Goal: Information Seeking & Learning: Get advice/opinions

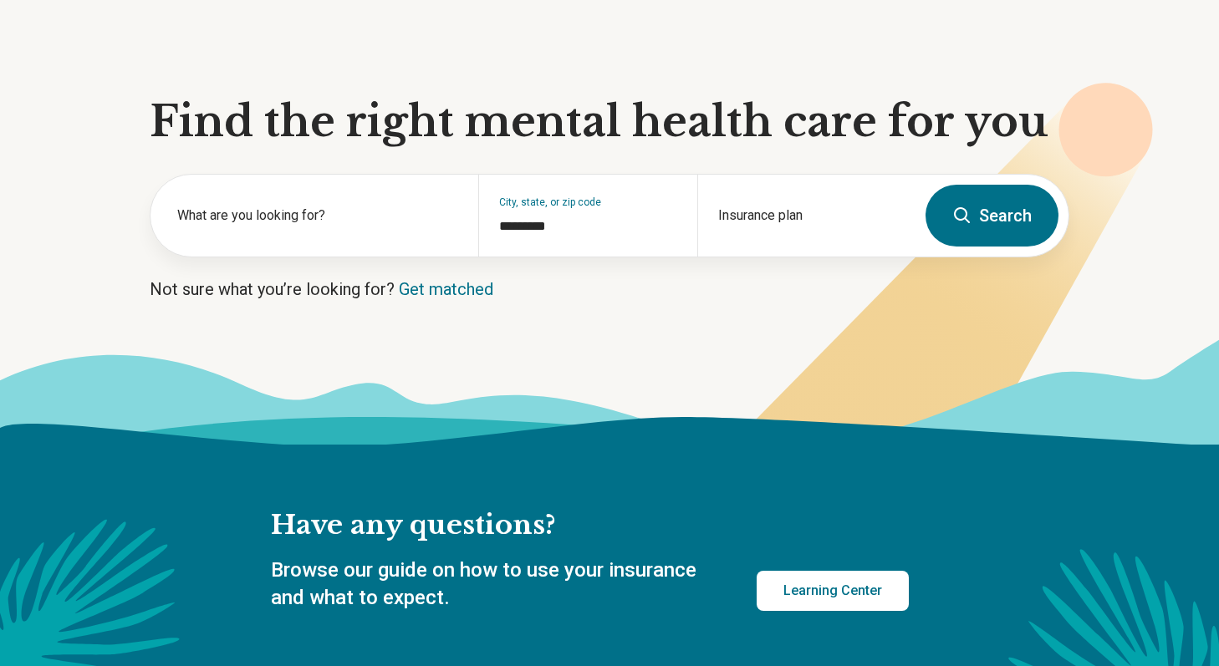
scroll to position [117, 0]
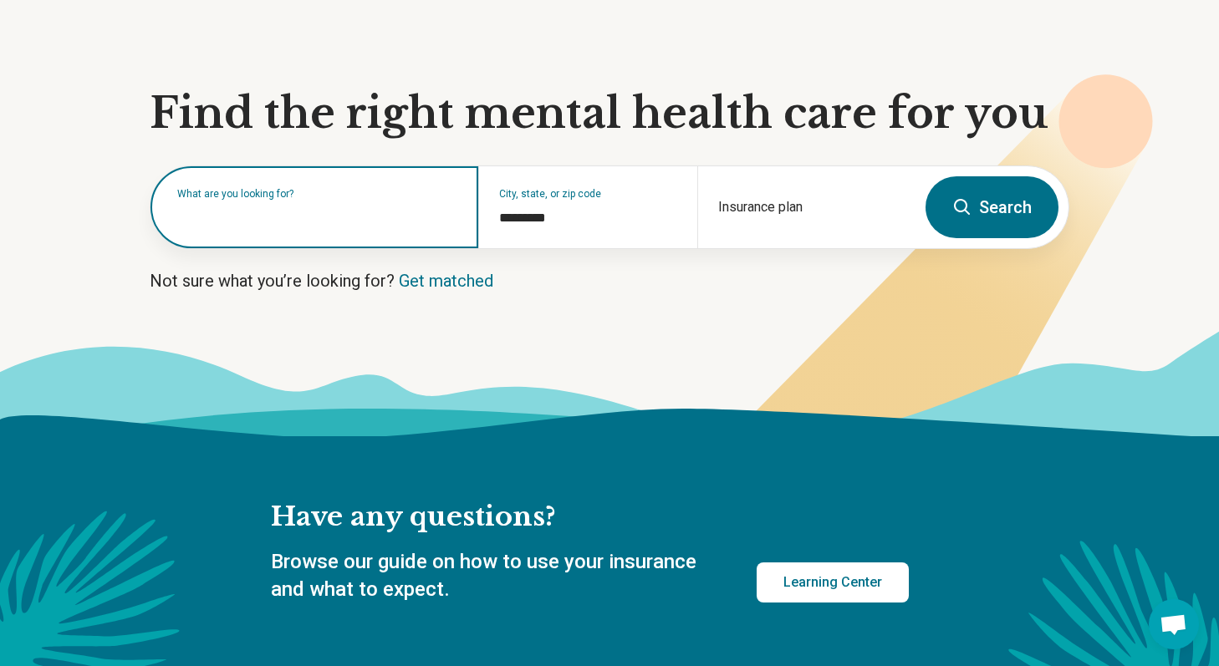
click at [420, 220] on input "text" at bounding box center [317, 216] width 281 height 20
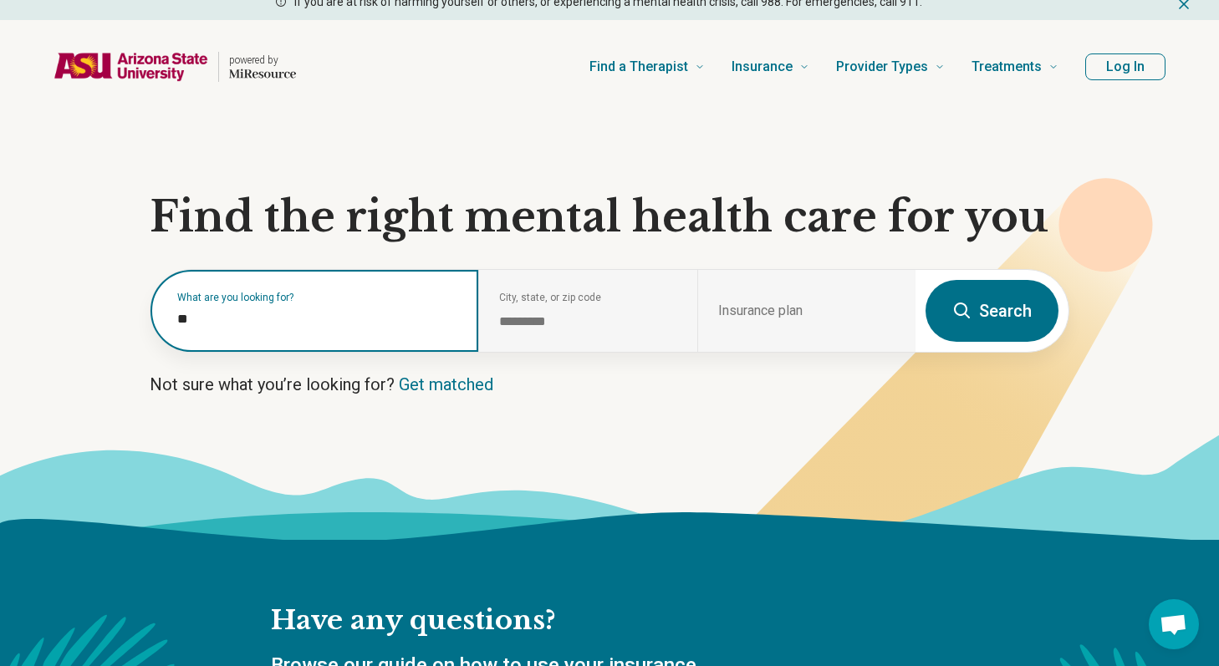
type input "*"
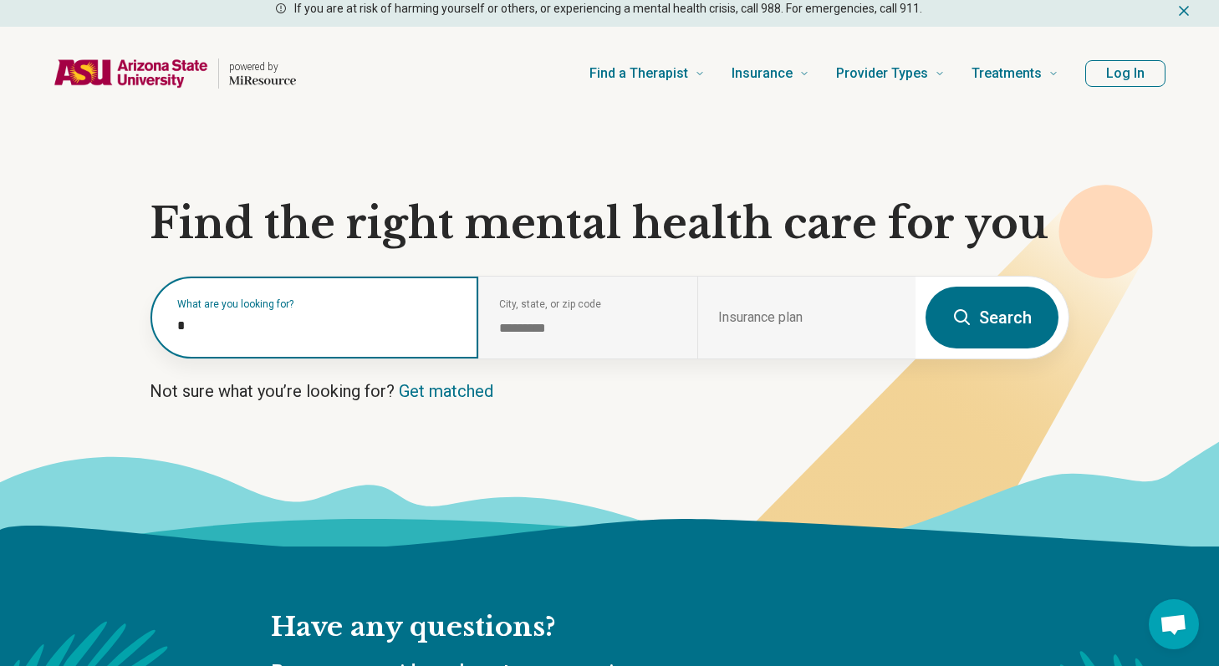
type input "*"
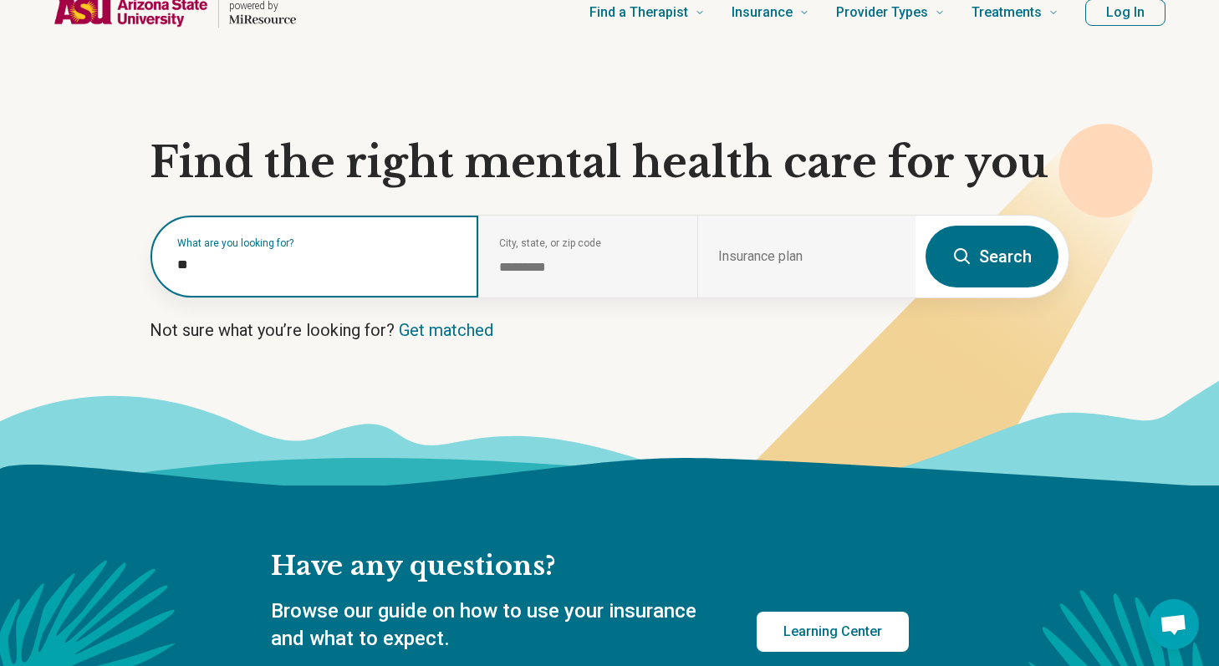
scroll to position [72, 0]
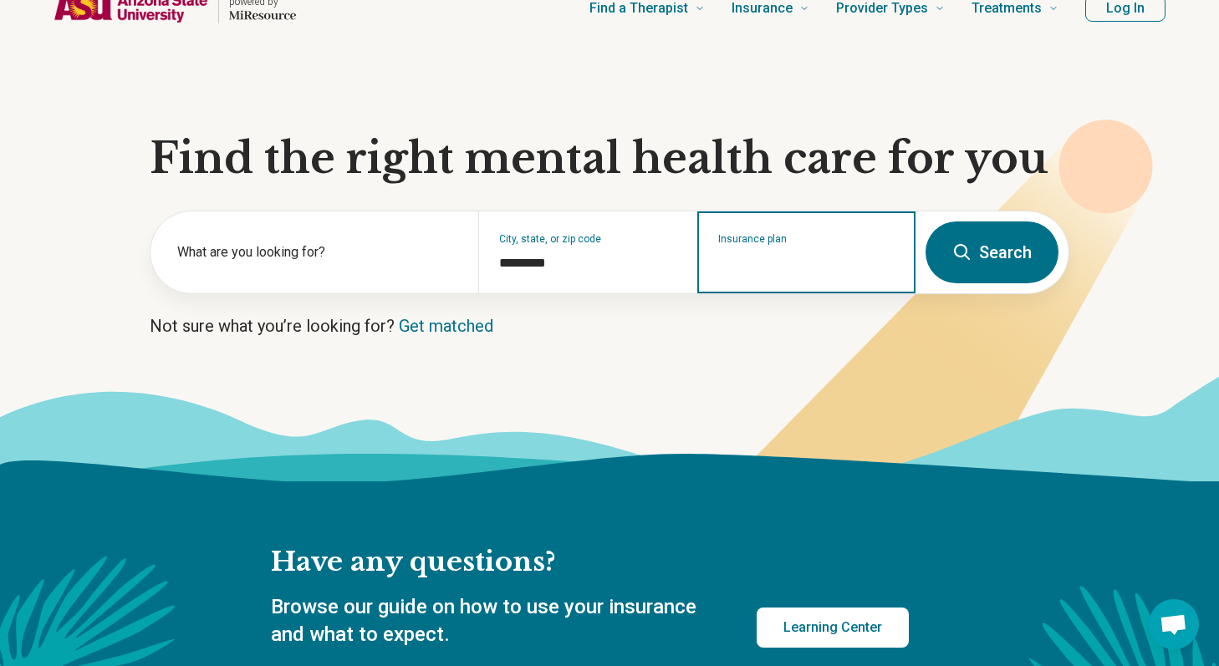
click at [776, 258] on input "Insurance plan" at bounding box center [806, 263] width 177 height 20
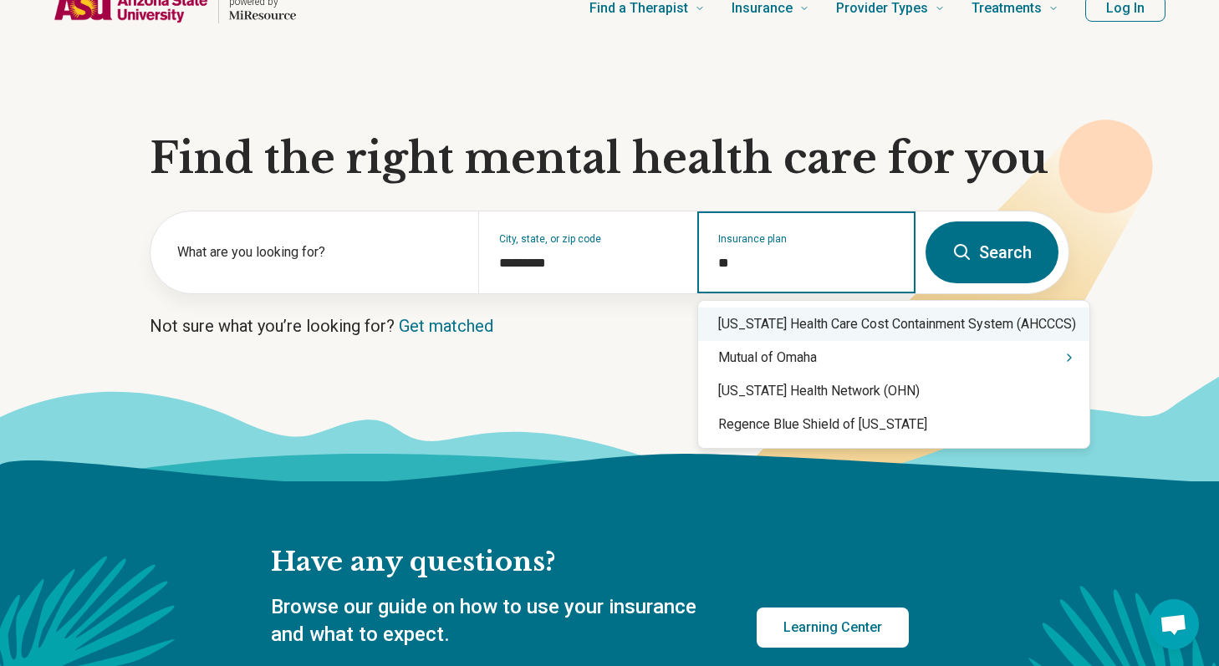
click at [793, 329] on div "Arizona Health Care Cost Containment System (AHCCCS)" at bounding box center [893, 324] width 391 height 33
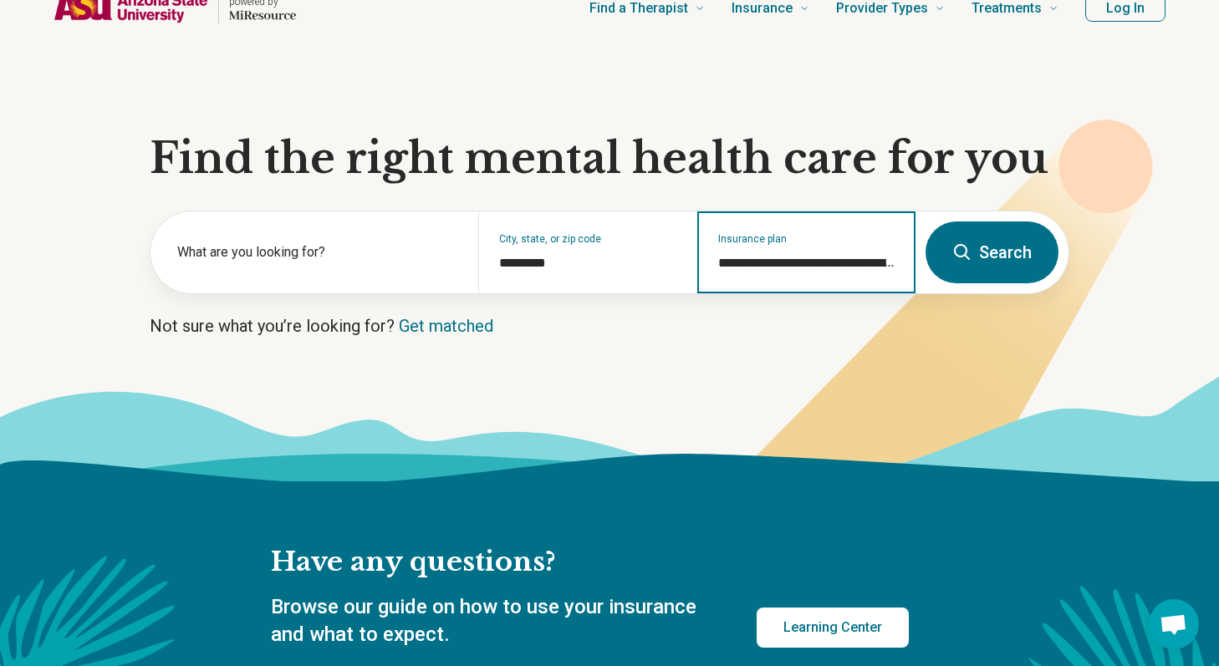
type input "**********"
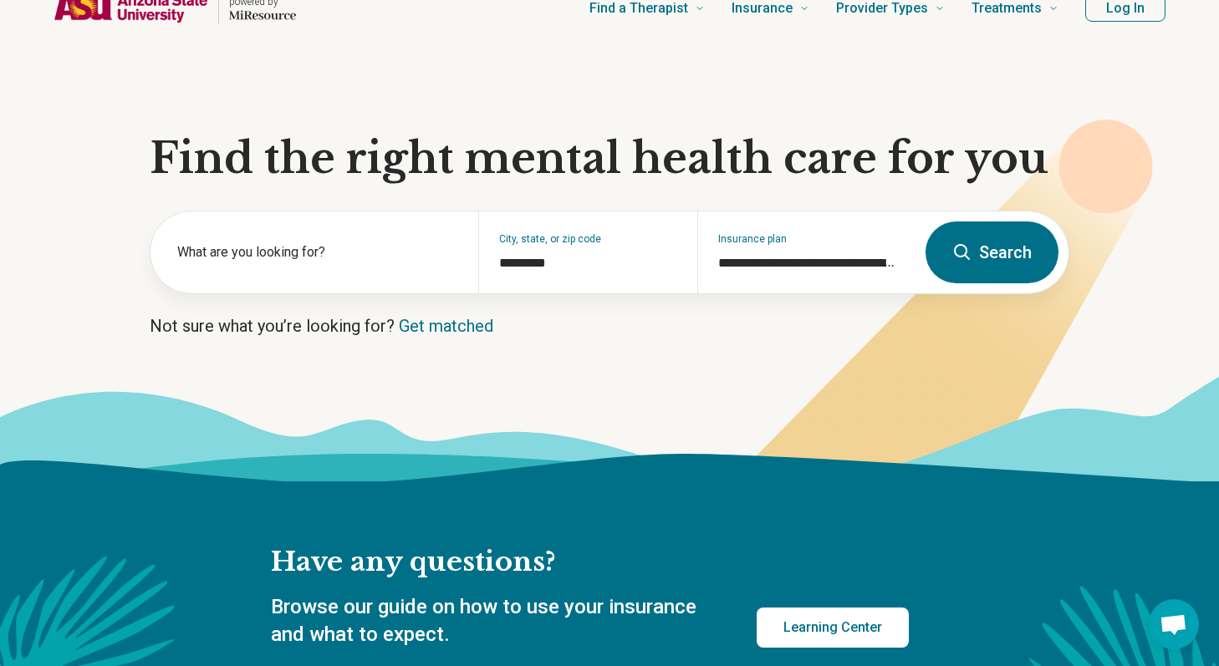
click at [982, 242] on button "Search" at bounding box center [992, 253] width 133 height 62
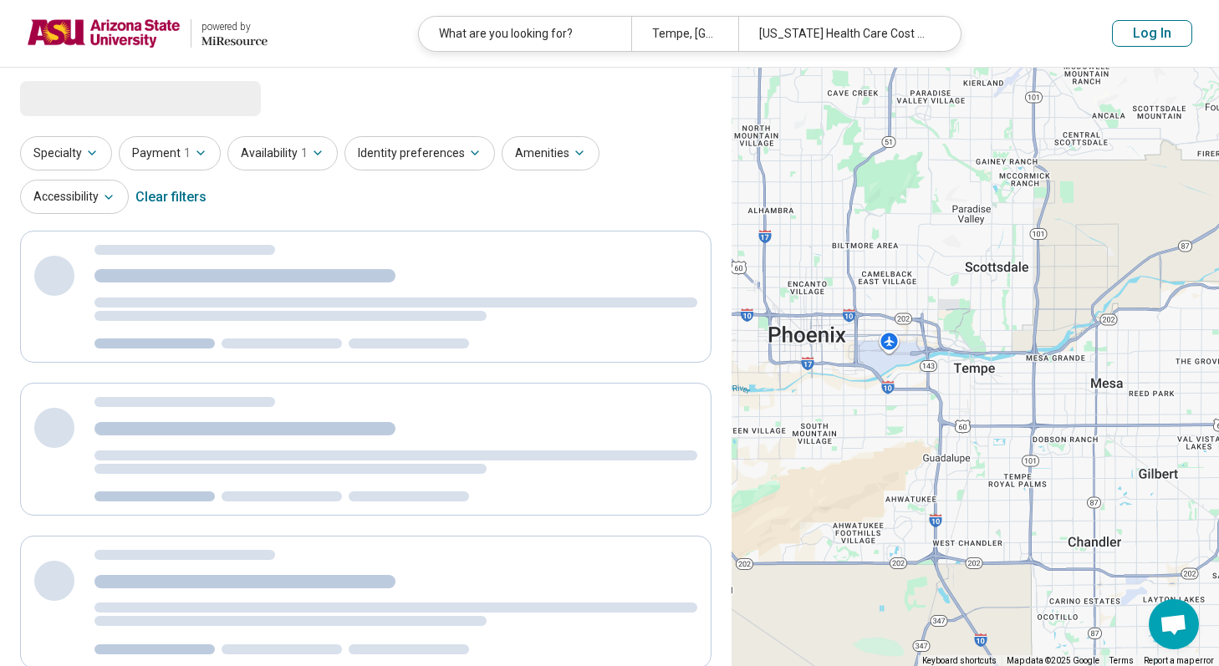
select select "***"
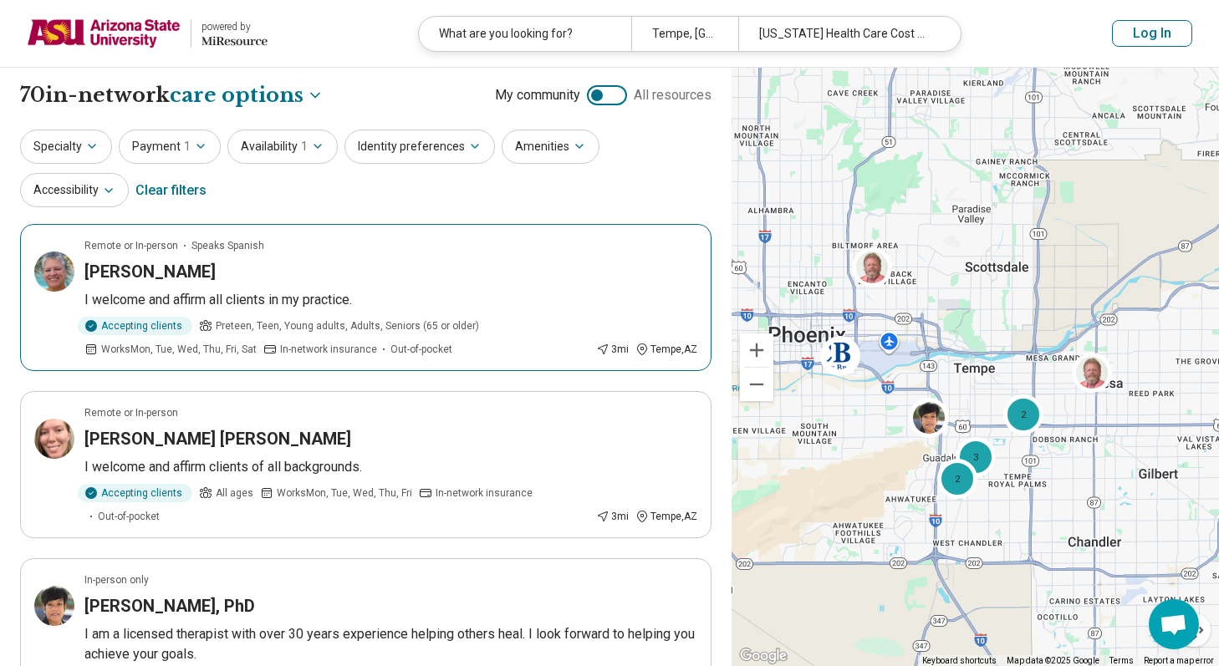
click at [556, 293] on p "I welcome and affirm all clients in my practice." at bounding box center [390, 300] width 613 height 20
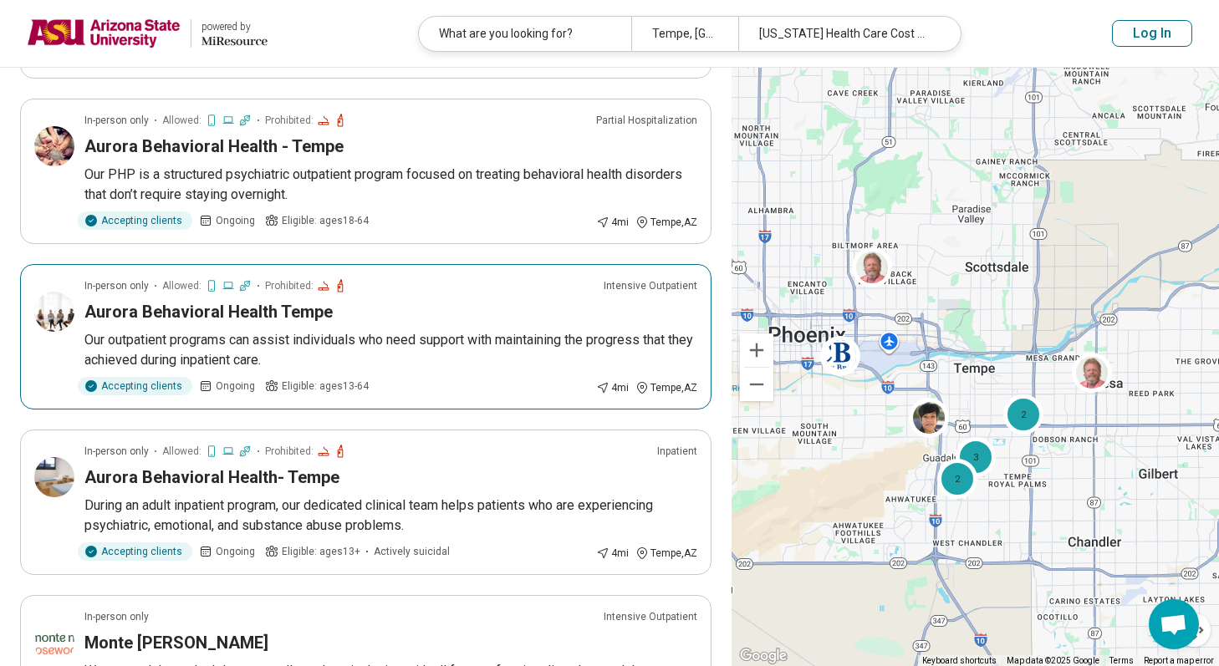
scroll to position [652, 0]
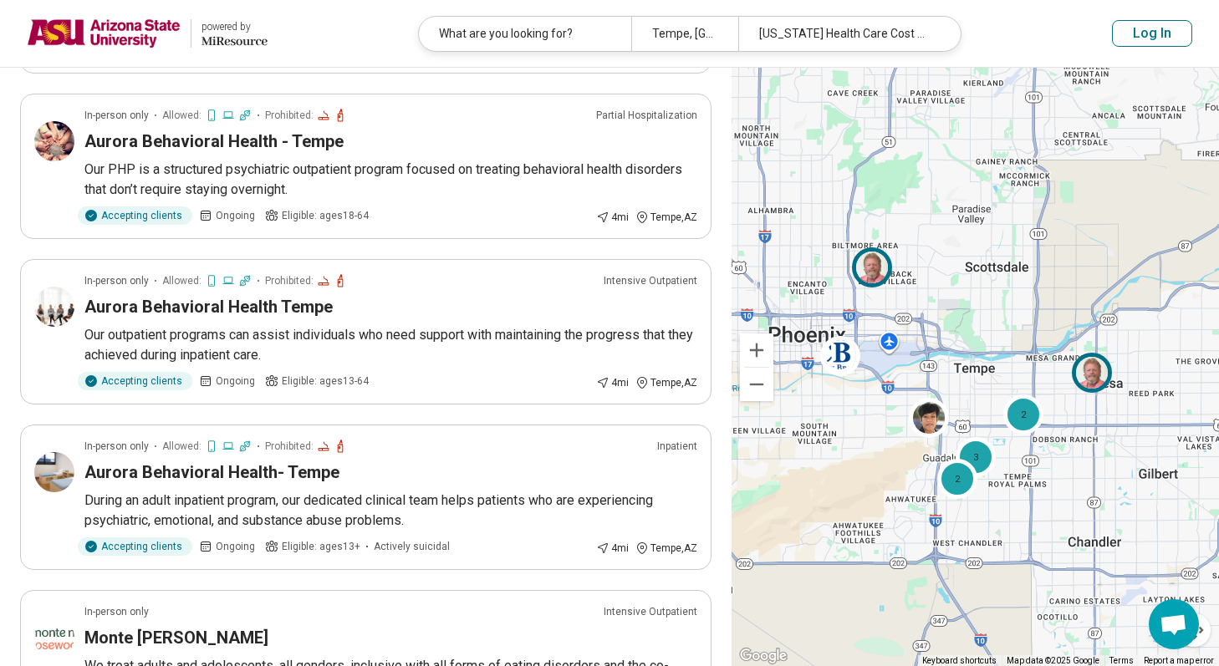
click at [853, 259] on div at bounding box center [876, 271] width 48 height 48
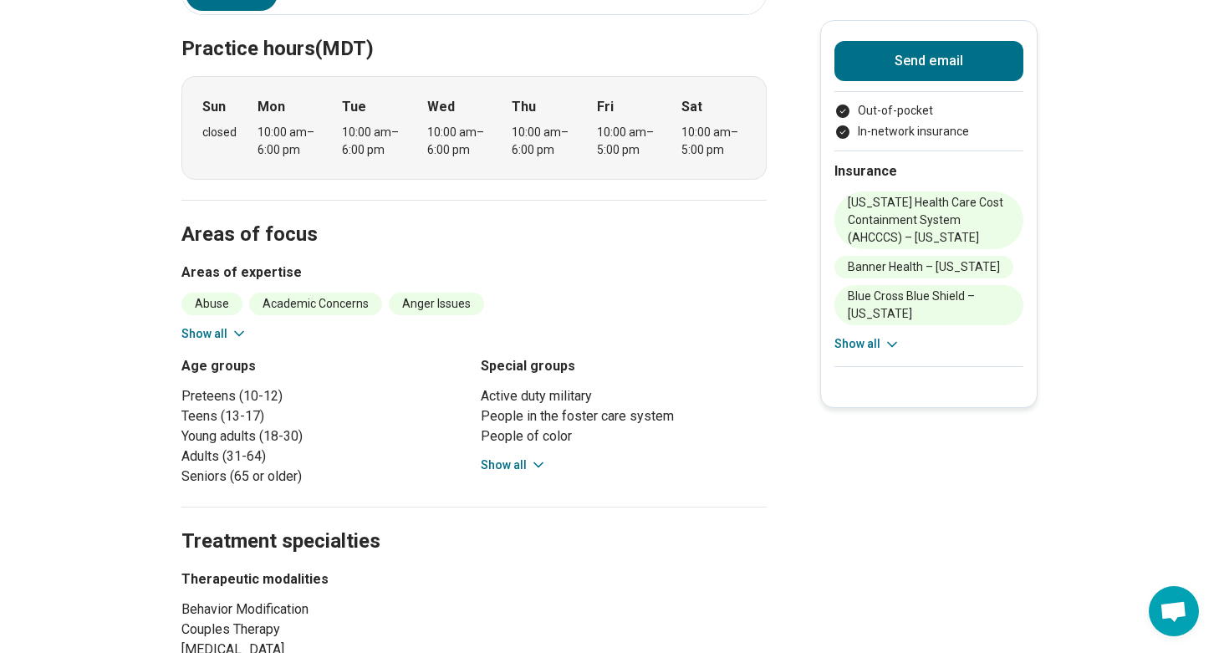
scroll to position [466, 10]
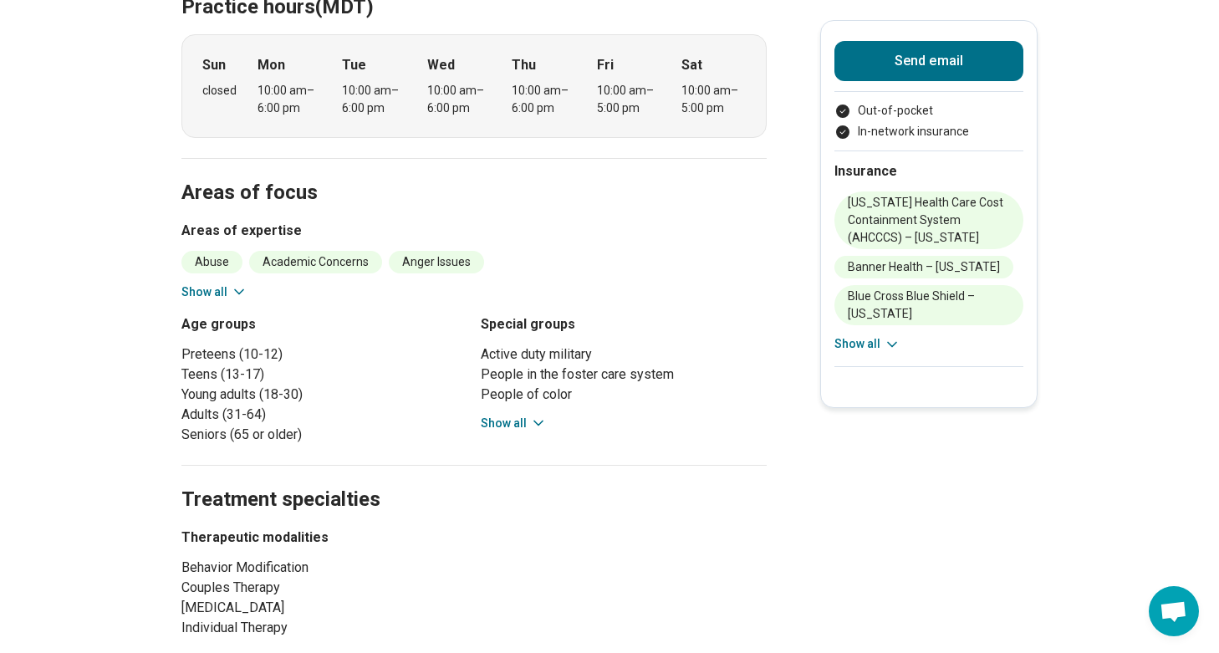
click at [521, 415] on button "Show all" at bounding box center [514, 424] width 66 height 18
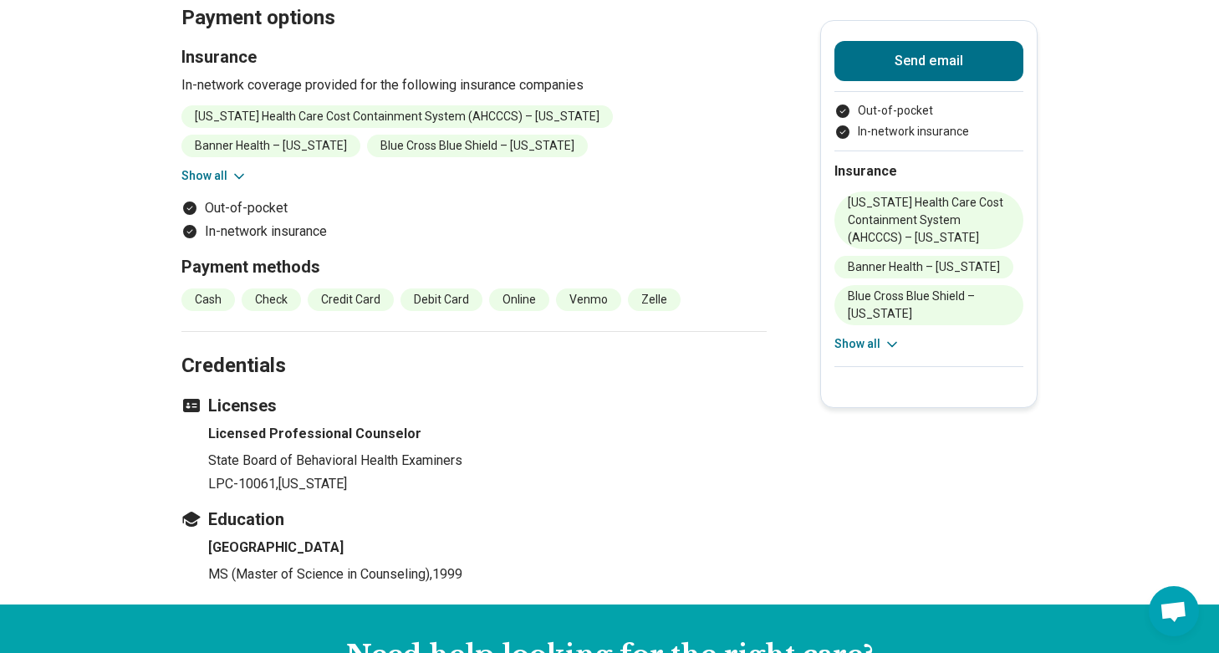
scroll to position [1776, 10]
